Goal: Transaction & Acquisition: Purchase product/service

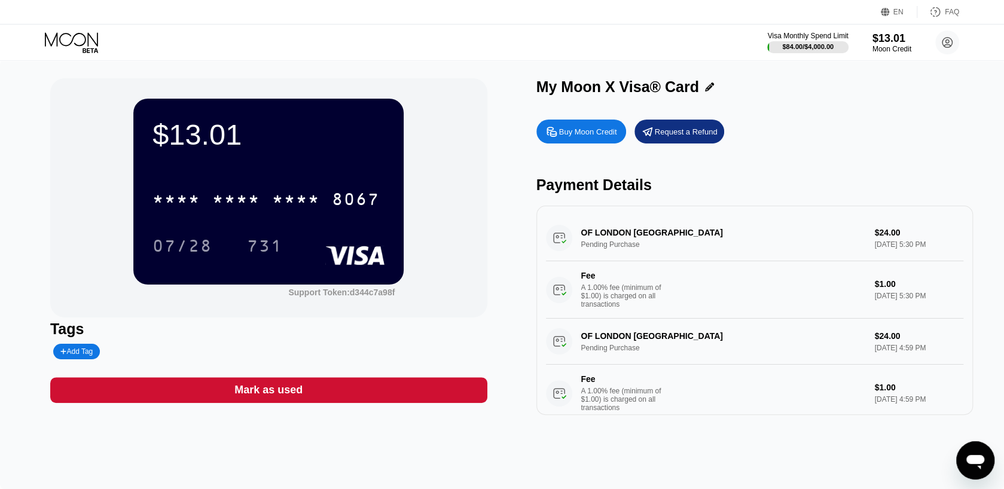
click at [589, 136] on div "Buy Moon Credit" at bounding box center [588, 132] width 58 height 10
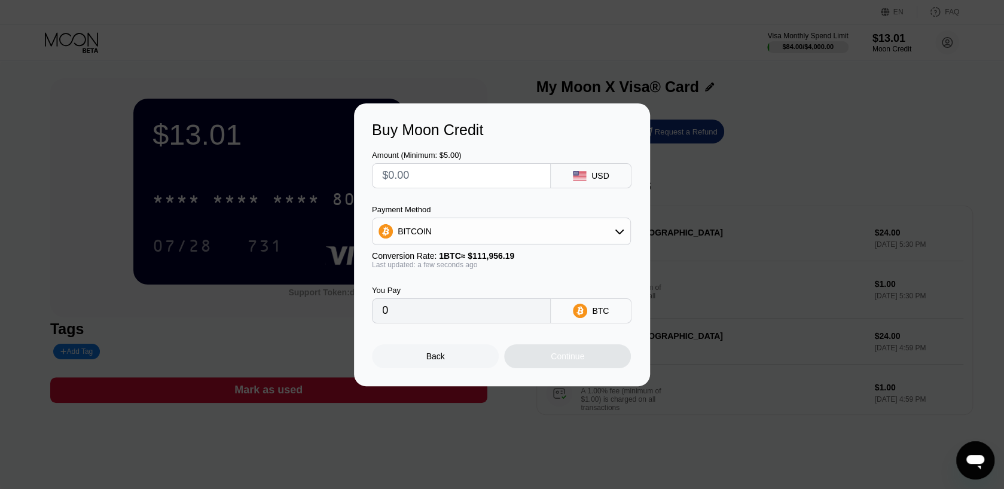
click at [491, 234] on div "BITCOIN" at bounding box center [501, 231] width 258 height 24
click at [485, 282] on div "USDT on TRON" at bounding box center [501, 291] width 252 height 24
type input "0.00"
click at [455, 179] on input "text" at bounding box center [461, 176] width 158 height 24
type input "$7"
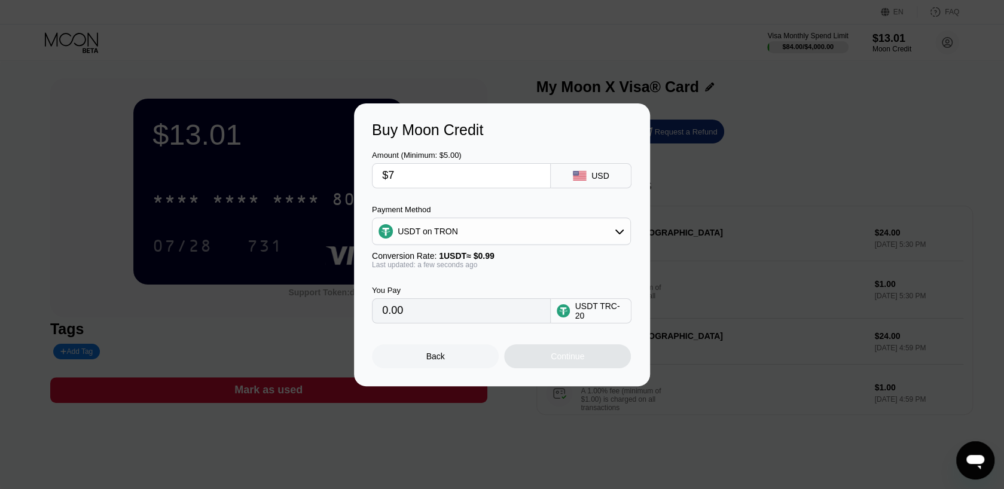
type input "7.07"
type input "$70"
type input "70.71"
type input "$70"
click at [588, 172] on div "USD" at bounding box center [591, 175] width 81 height 25
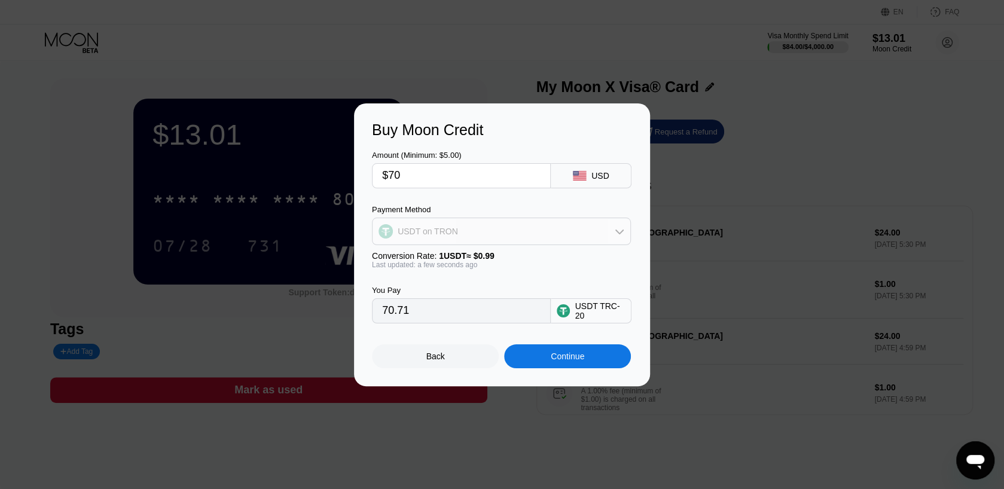
click at [591, 242] on div "USDT on TRON" at bounding box center [501, 231] width 258 height 24
click at [588, 238] on div "USDT on TRON" at bounding box center [501, 231] width 258 height 24
click at [576, 356] on div "Continue" at bounding box center [567, 357] width 33 height 10
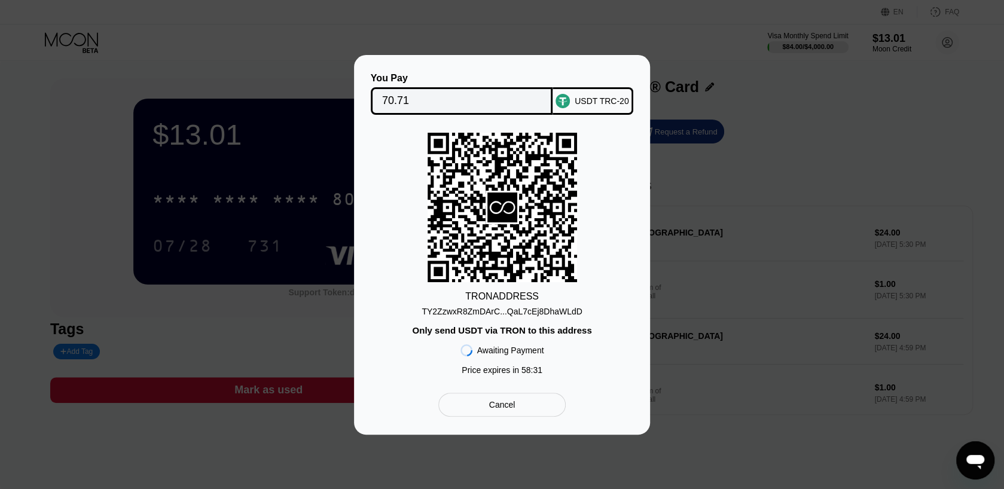
click at [432, 87] on div "70.71" at bounding box center [462, 100] width 182 height 27
click at [516, 414] on div "Cancel" at bounding box center [501, 405] width 127 height 24
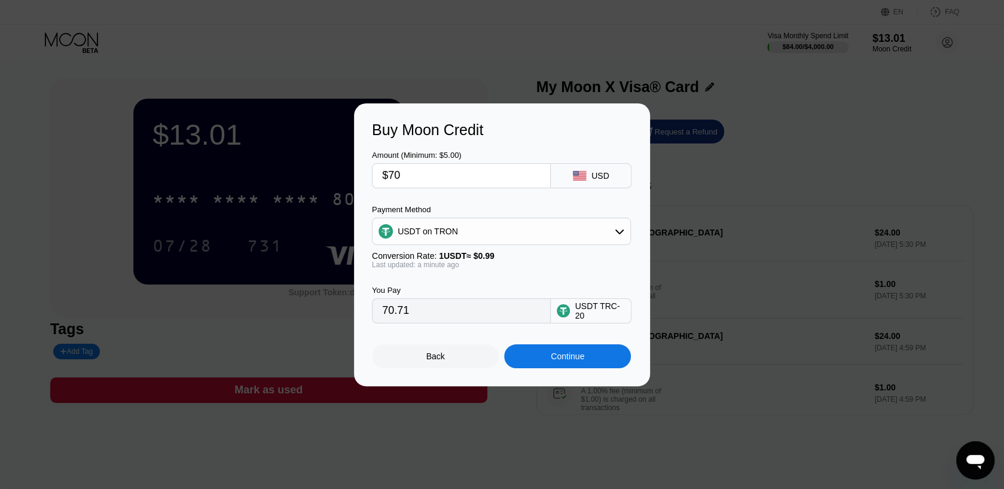
click at [438, 180] on input "$70" at bounding box center [461, 176] width 158 height 24
type input "$6"
type input "6.06"
type input "$60"
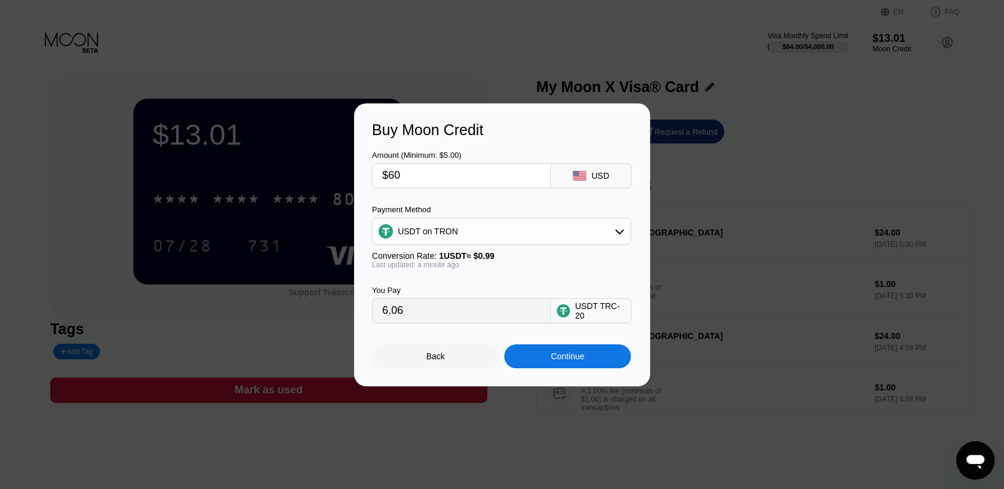
type input "60.61"
type input "$60"
click at [534, 363] on div "Continue" at bounding box center [567, 356] width 127 height 24
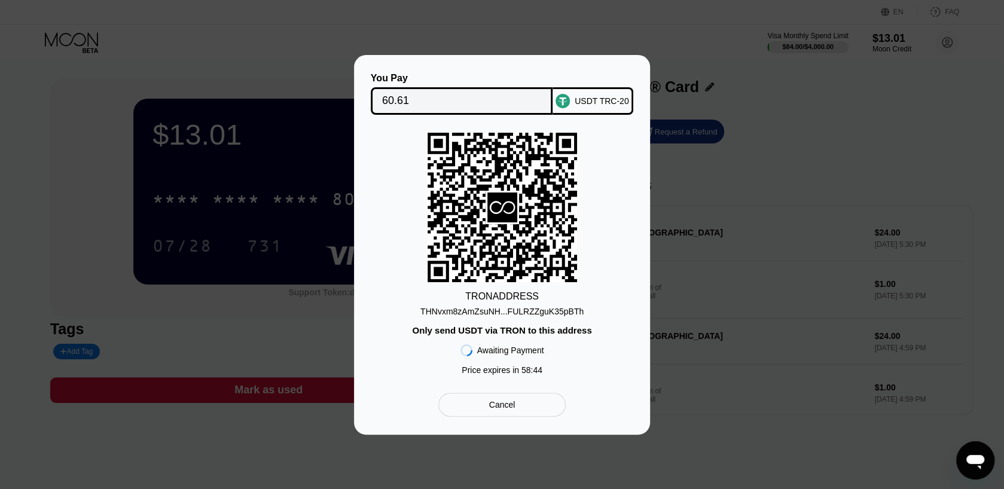
click at [484, 314] on div "THNvxm8zAmZsuNH...FULRZZguK35pBTh" at bounding box center [501, 312] width 163 height 10
click at [483, 314] on div "THNvxm8zAmZsuNH...FULRZZguK35pBTh" at bounding box center [501, 312] width 163 height 10
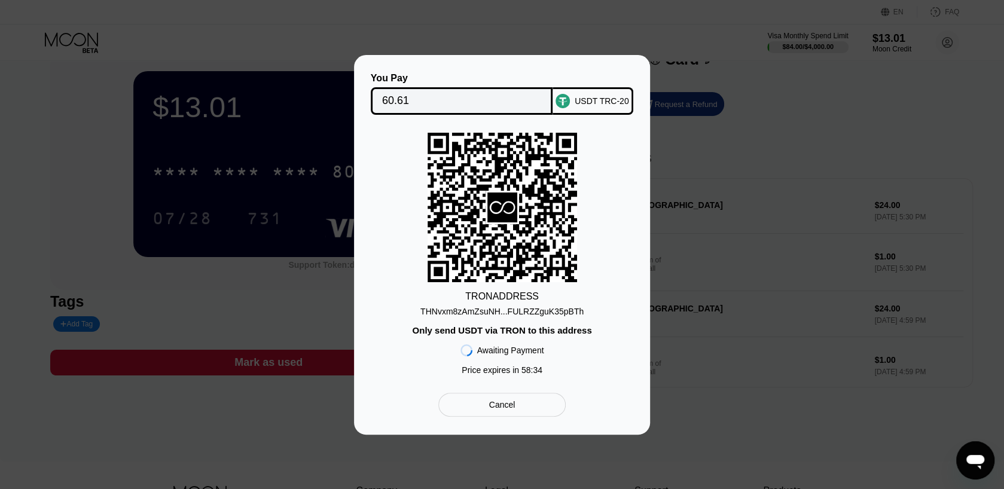
scroll to position [60, 0]
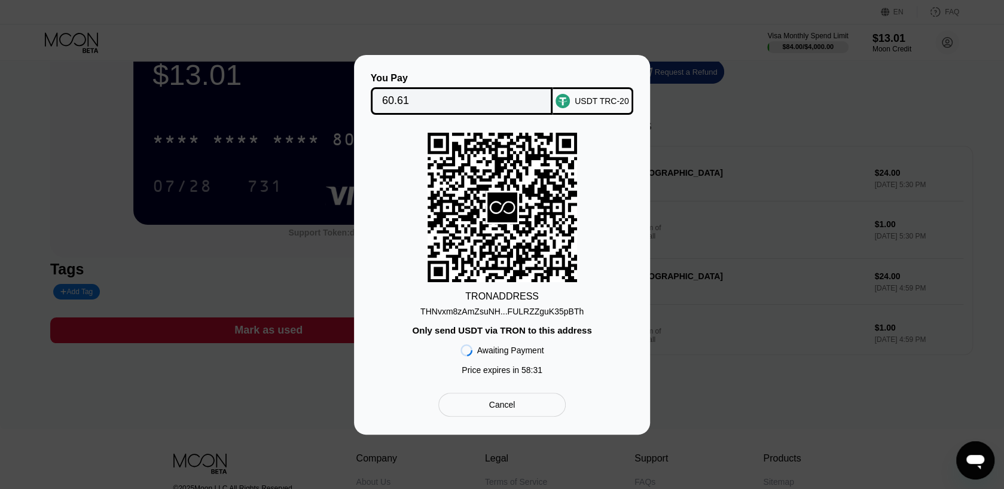
click at [454, 98] on input "60.61" at bounding box center [462, 101] width 160 height 24
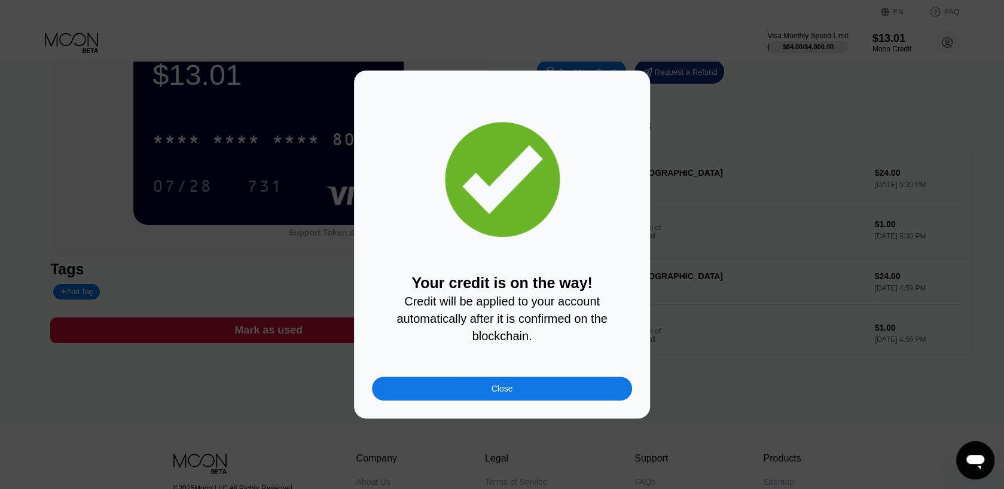
click at [565, 395] on div "Close" at bounding box center [502, 389] width 260 height 24
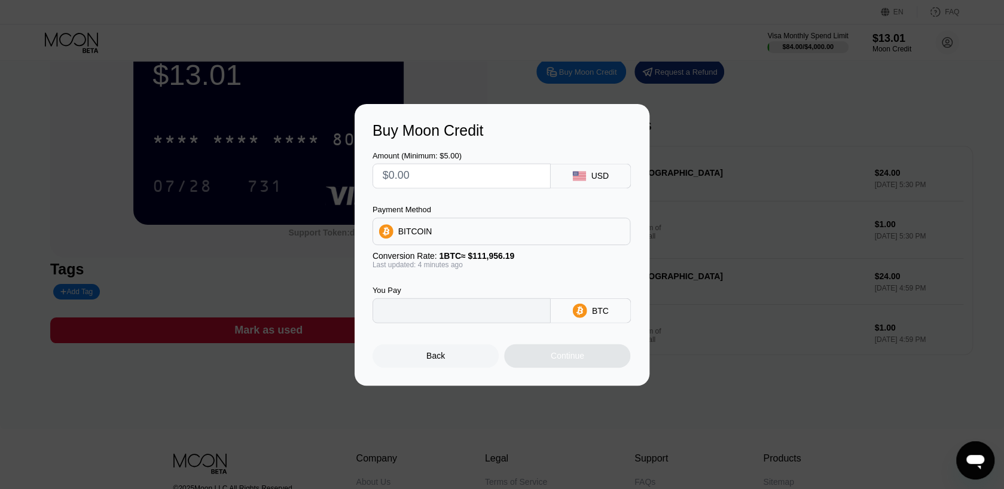
type input "0"
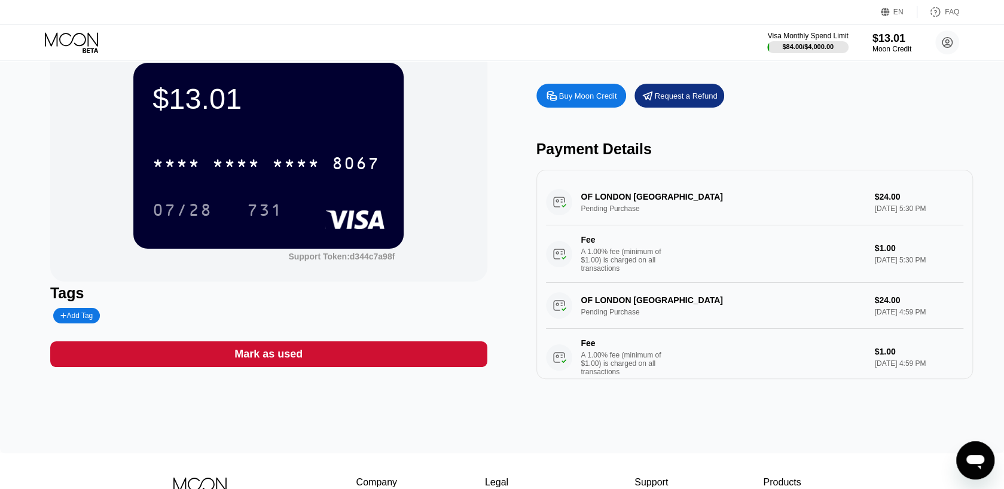
scroll to position [0, 0]
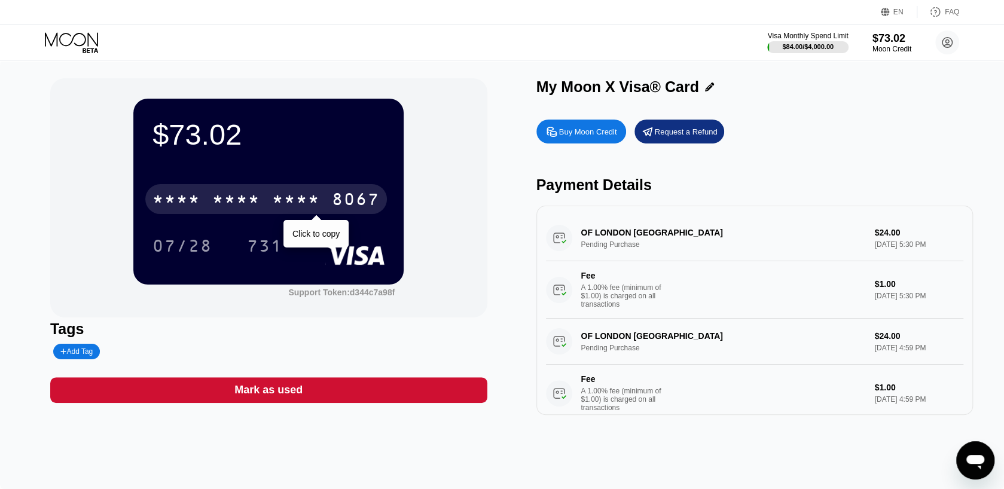
click at [251, 207] on div "* * * *" at bounding box center [236, 200] width 48 height 19
click at [202, 198] on div "4513 6500 2219 8067" at bounding box center [266, 199] width 242 height 30
click at [250, 207] on div "* * * *" at bounding box center [236, 200] width 48 height 19
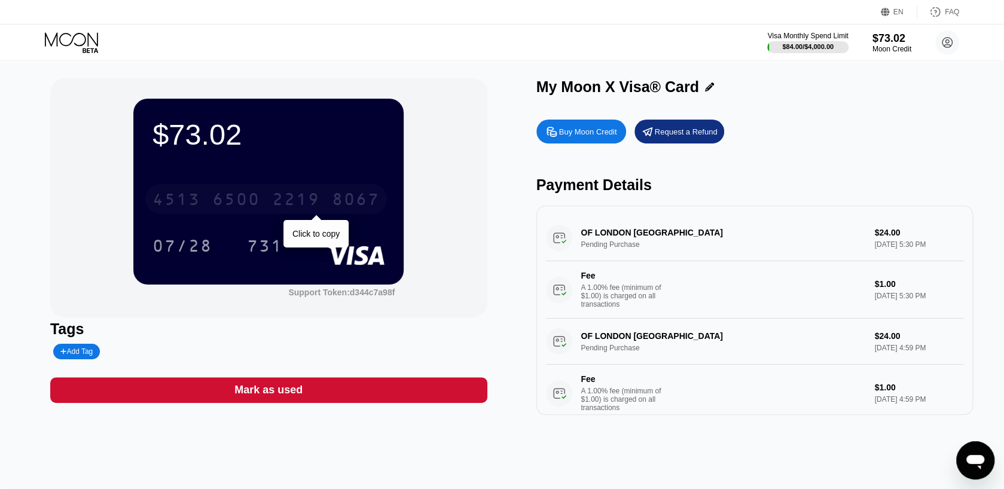
click at [304, 201] on div "2219" at bounding box center [296, 200] width 48 height 19
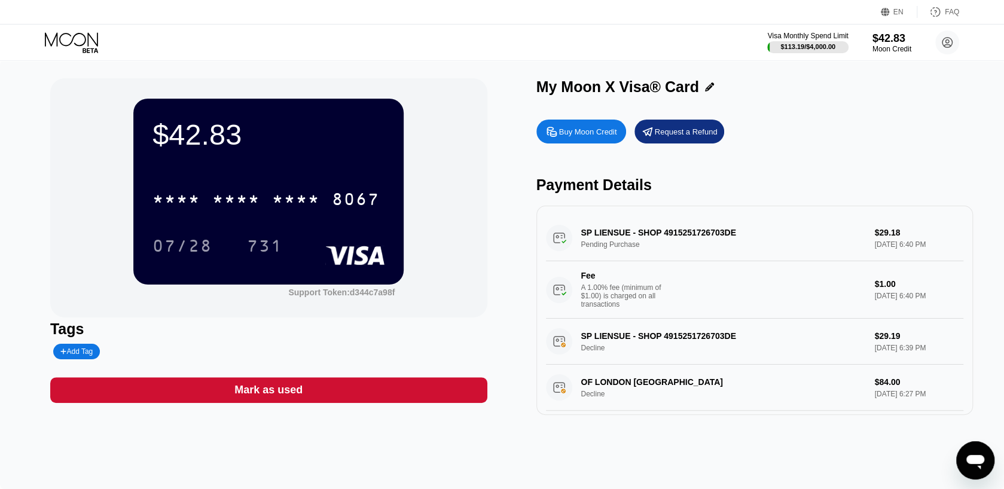
click at [603, 137] on div "Buy Moon Credit" at bounding box center [588, 132] width 58 height 10
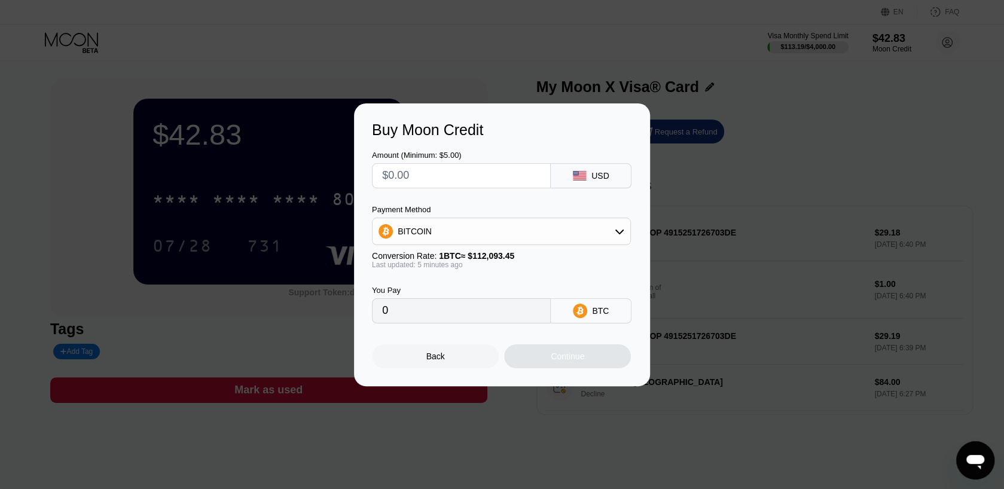
click at [532, 233] on div "BITCOIN" at bounding box center [501, 231] width 258 height 24
click at [511, 286] on div "USDT on TRON" at bounding box center [508, 291] width 225 height 10
type input "0.00"
click at [449, 171] on input "text" at bounding box center [461, 176] width 158 height 24
type input "$2"
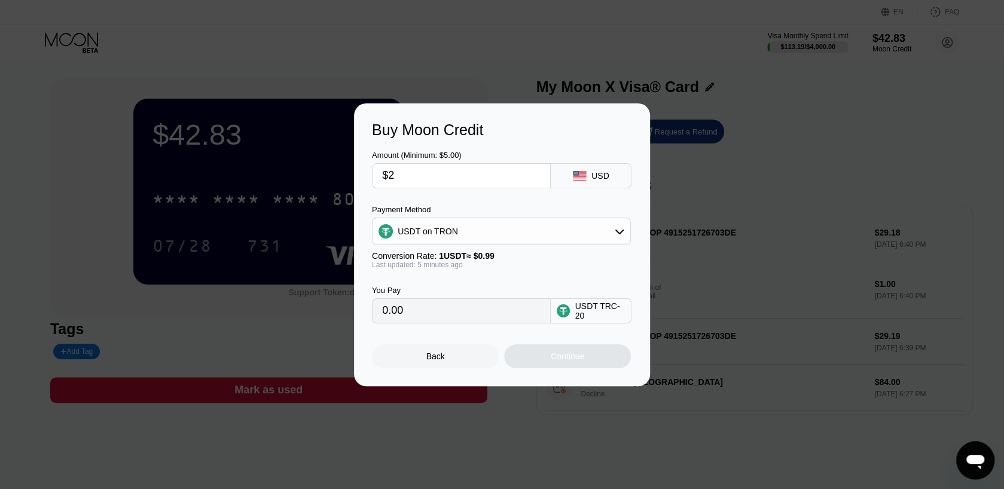
type input "2.02"
type input "$20"
type input "20.20"
type input "$200"
type input "202.02"
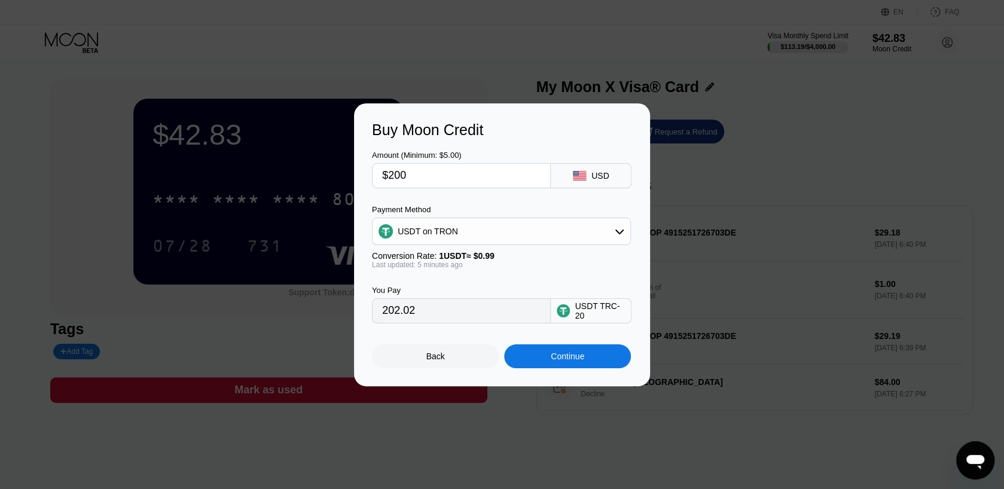
type input "$200"
drag, startPoint x: 499, startPoint y: 319, endPoint x: 366, endPoint y: 313, distance: 132.8
click at [366, 313] on div "Buy Moon Credit Amount (Minimum: $5.00) $200 USD Payment Method USDT on TRON Co…" at bounding box center [502, 244] width 296 height 283
click at [454, 366] on div "Back" at bounding box center [435, 356] width 127 height 24
